Goal: Task Accomplishment & Management: Manage account settings

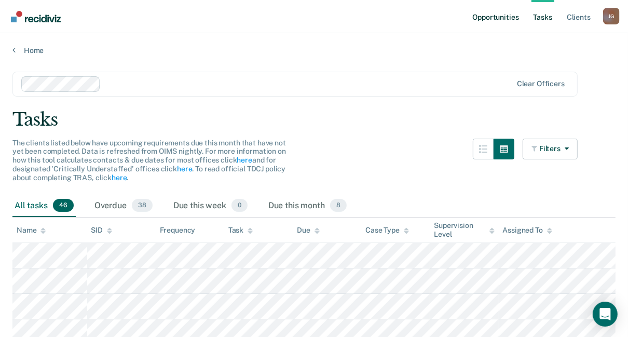
click at [503, 16] on link "Opportunities" at bounding box center [495, 16] width 50 height 33
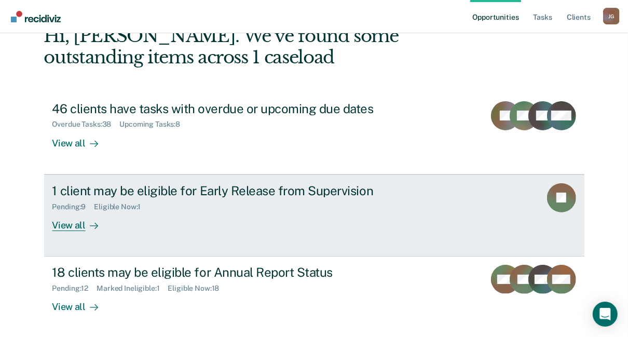
scroll to position [103, 0]
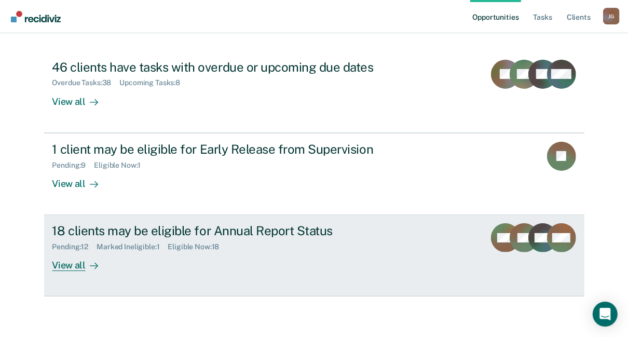
click at [71, 265] on div "View all" at bounding box center [81, 261] width 58 height 20
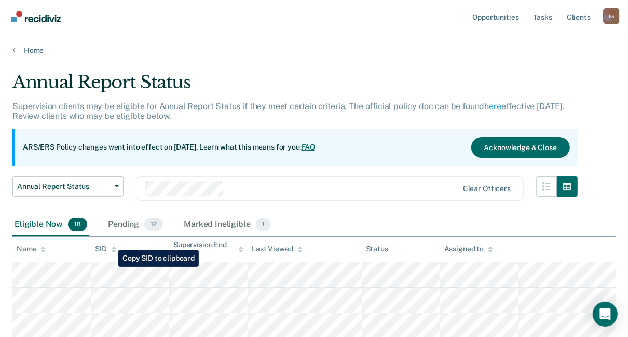
scroll to position [83, 0]
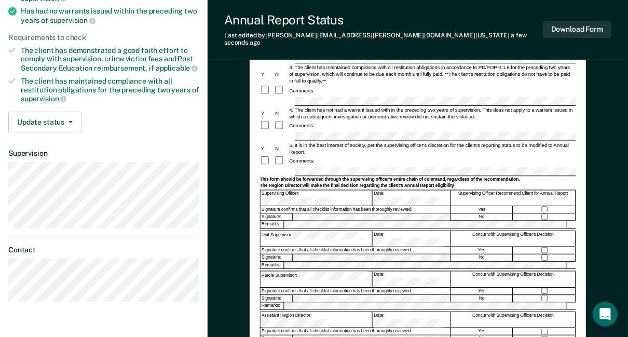
scroll to position [249, 0]
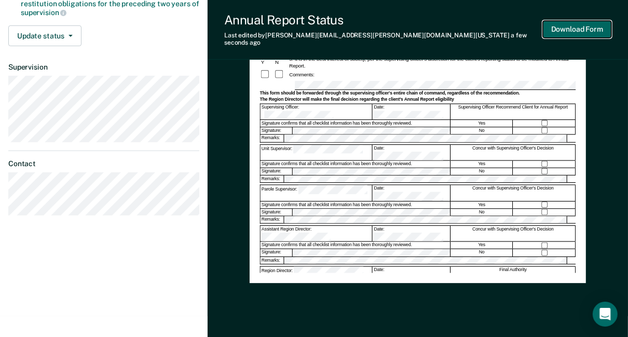
click at [583, 26] on button "Download Form" at bounding box center [577, 29] width 68 height 17
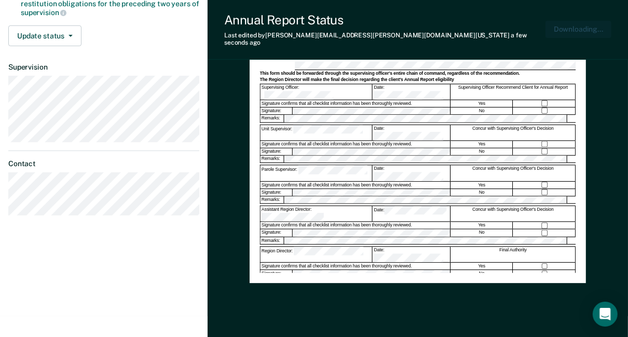
scroll to position [0, 0]
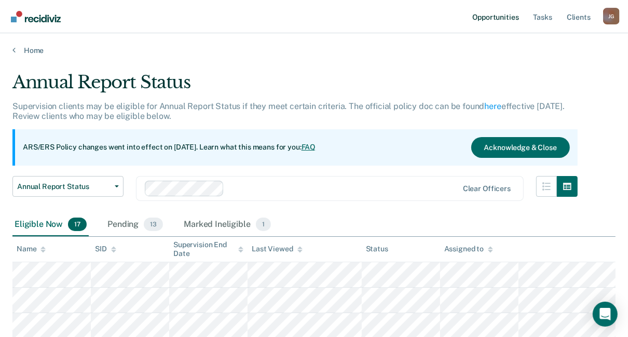
click at [487, 20] on link "Opportunities" at bounding box center [495, 16] width 50 height 33
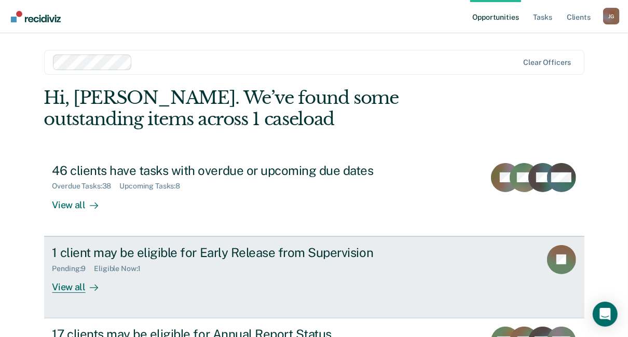
click at [169, 253] on div "1 client may be eligible for Early Release from Supervision" at bounding box center [234, 252] width 364 height 15
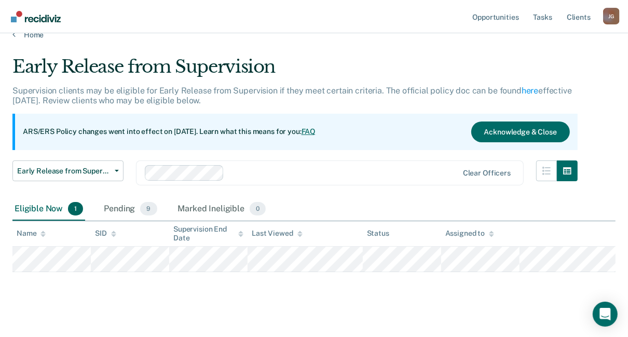
scroll to position [24, 0]
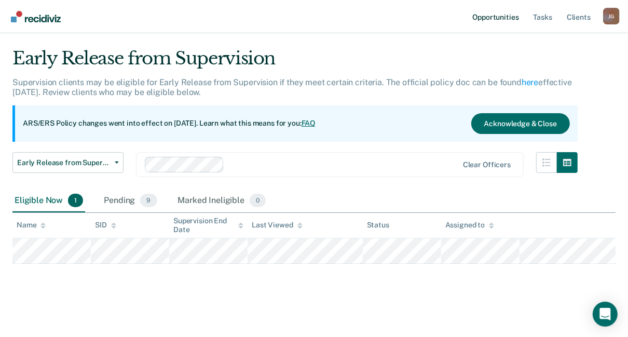
click at [497, 22] on link "Opportunities" at bounding box center [495, 16] width 50 height 33
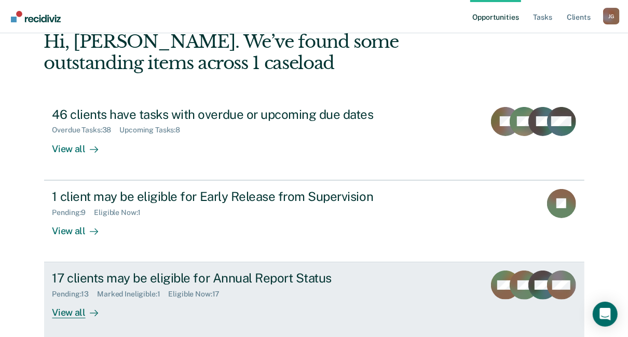
scroll to position [103, 0]
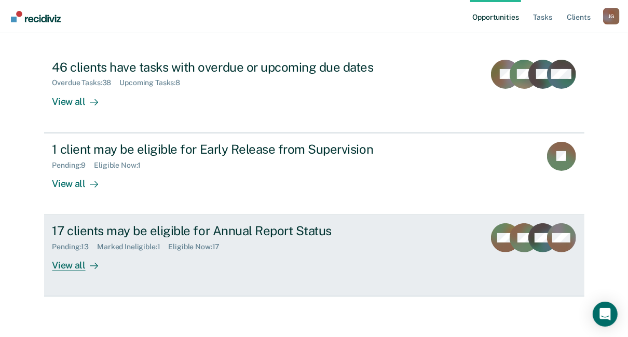
click at [75, 231] on div "17 clients may be eligible for Annual Report Status" at bounding box center [234, 230] width 364 height 15
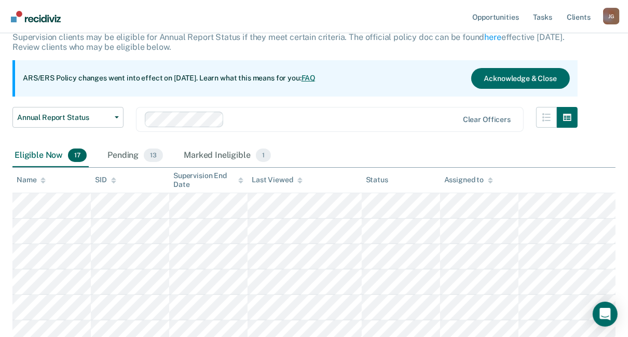
scroll to position [83, 0]
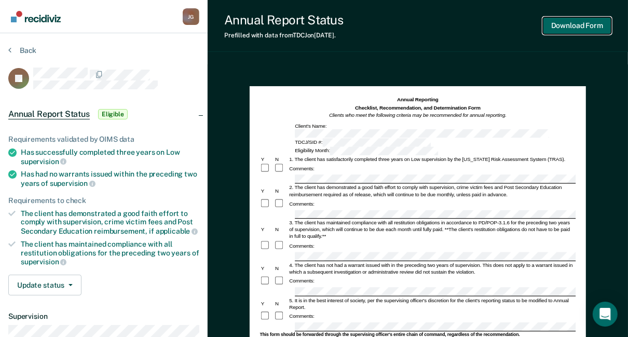
click at [574, 25] on button "Download Form" at bounding box center [577, 25] width 68 height 17
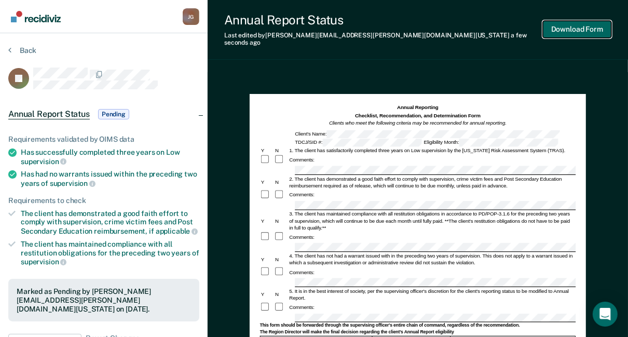
click at [570, 22] on button "Download Form" at bounding box center [577, 29] width 68 height 17
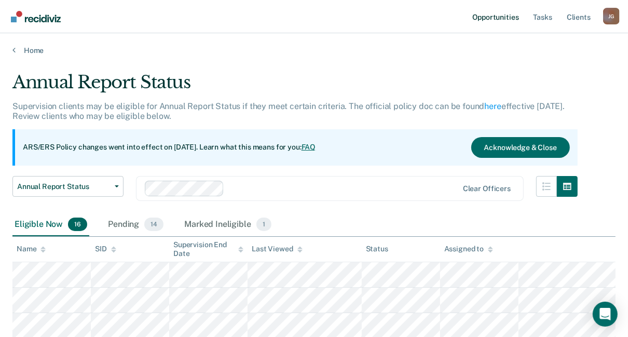
click at [494, 16] on link "Opportunities" at bounding box center [495, 16] width 50 height 33
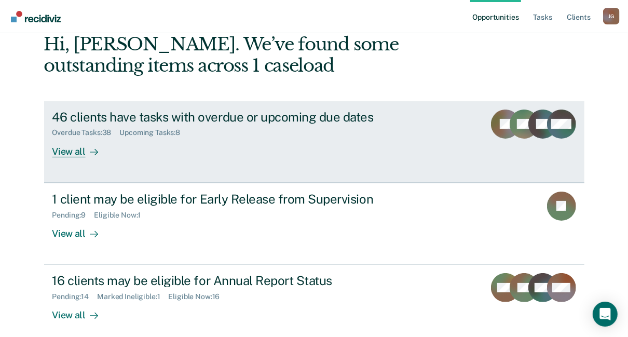
scroll to position [103, 0]
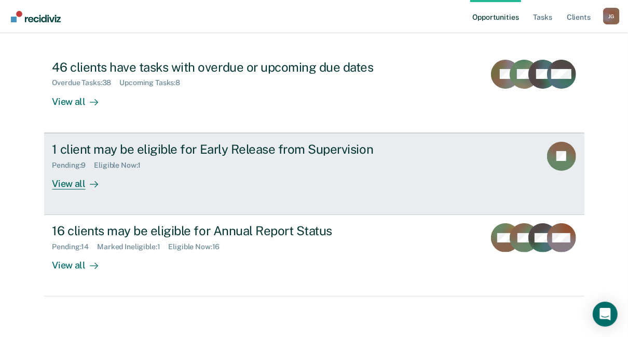
click at [198, 154] on div "1 client may be eligible for Early Release from Supervision" at bounding box center [234, 149] width 364 height 15
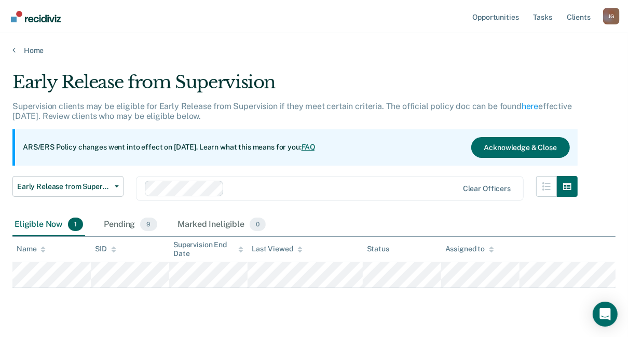
scroll to position [24, 0]
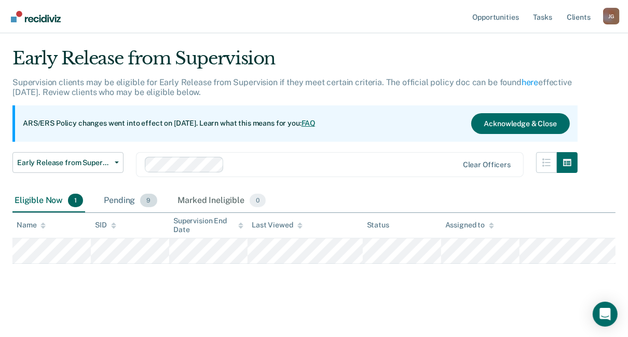
click at [120, 195] on div "Pending 9" at bounding box center [130, 200] width 57 height 23
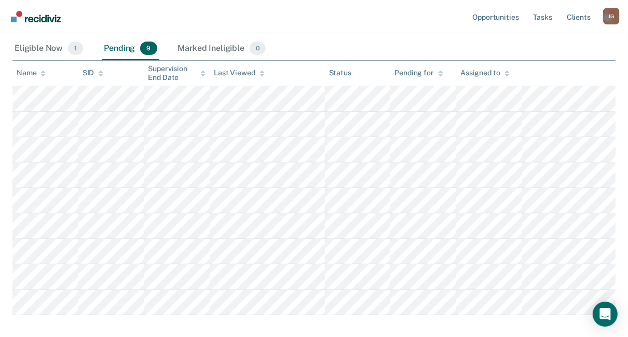
scroll to position [190, 0]
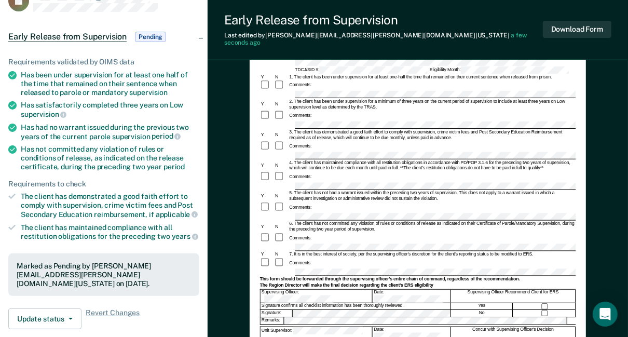
scroll to position [83, 0]
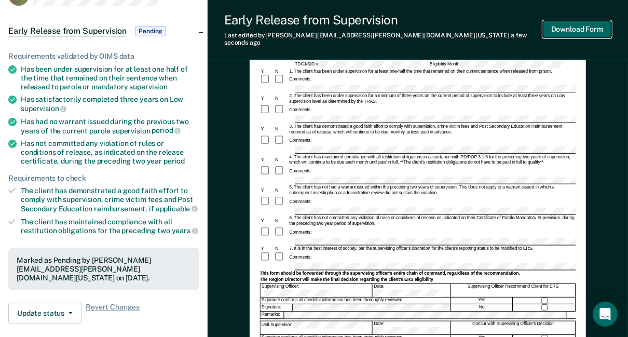
click at [594, 30] on button "Download Form" at bounding box center [577, 29] width 68 height 17
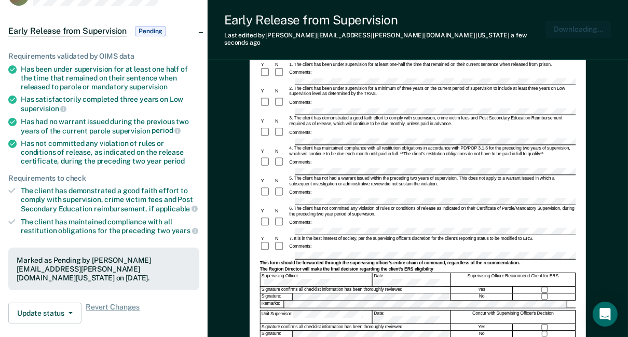
scroll to position [0, 0]
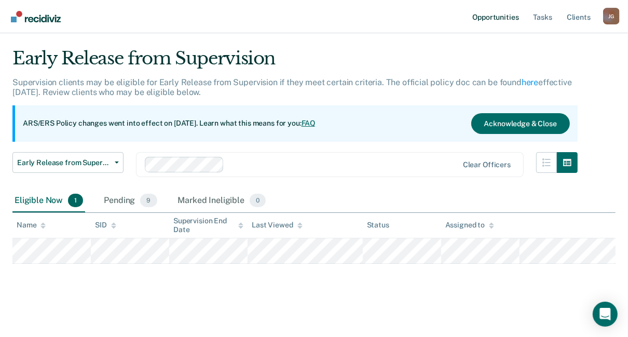
click at [490, 13] on link "Opportunities" at bounding box center [495, 16] width 50 height 33
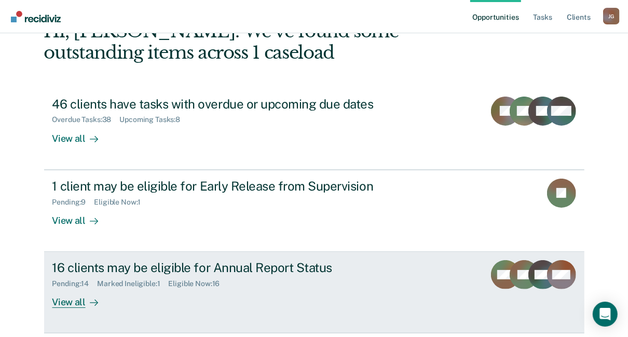
scroll to position [103, 0]
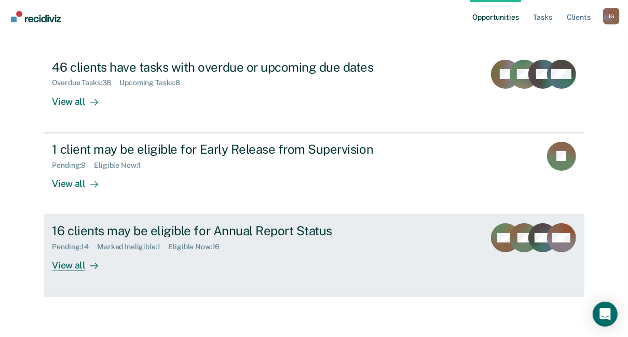
click at [69, 261] on div "View all" at bounding box center [81, 261] width 58 height 20
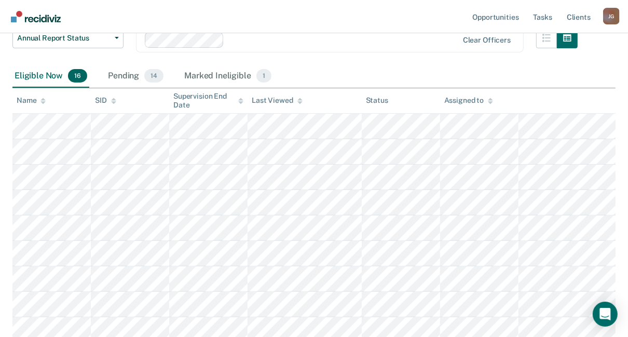
scroll to position [249, 0]
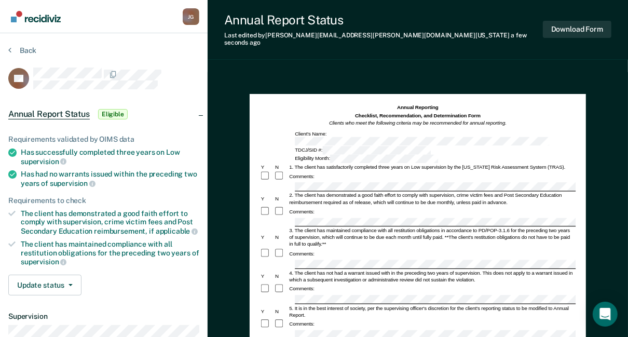
click at [321, 248] on div "Comments:" at bounding box center [418, 253] width 316 height 11
click at [574, 22] on button "Download Form" at bounding box center [577, 29] width 68 height 17
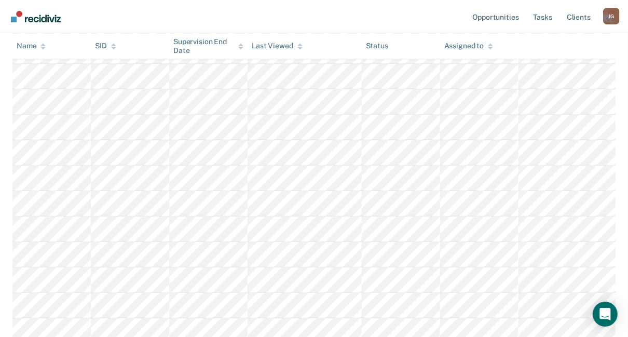
scroll to position [332, 0]
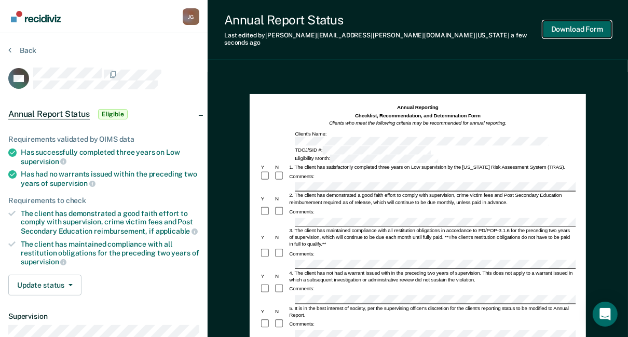
click at [576, 25] on button "Download Form" at bounding box center [577, 29] width 68 height 17
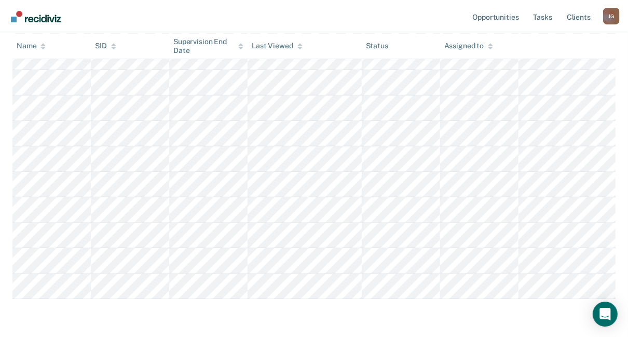
scroll to position [332, 0]
